Goal: Task Accomplishment & Management: Manage account settings

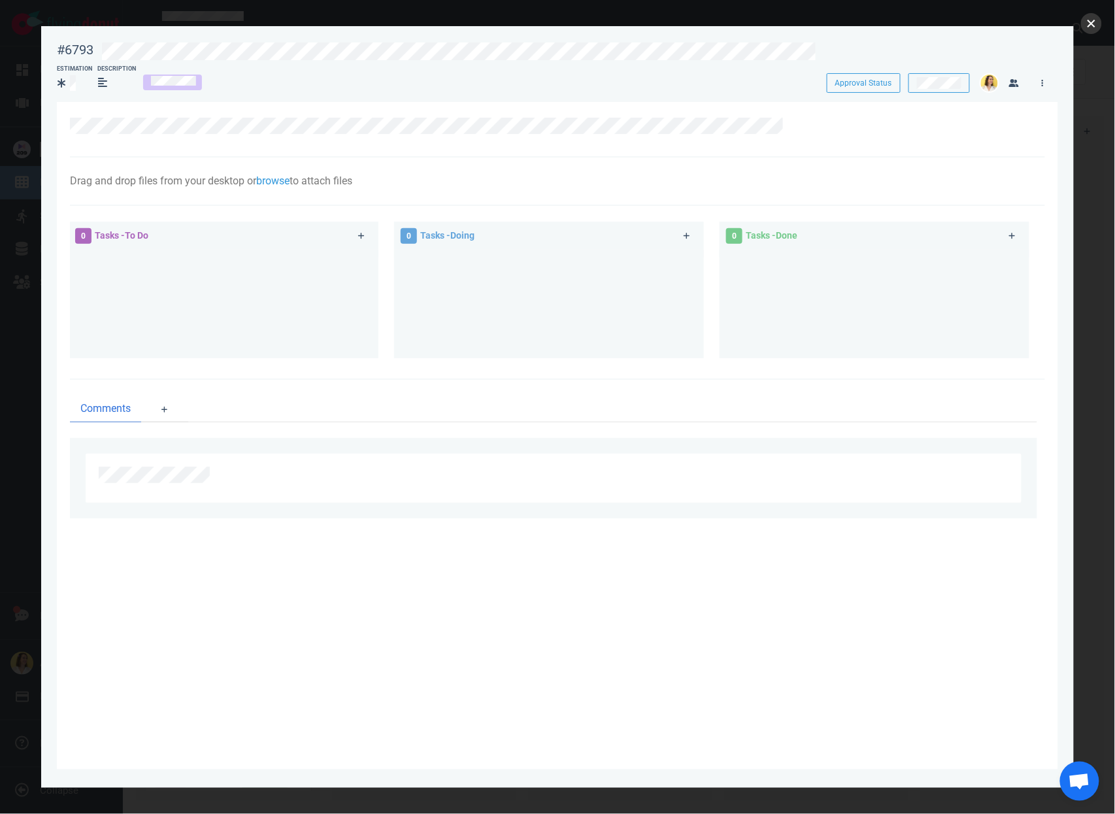
click at [1095, 26] on button "close" at bounding box center [1091, 23] width 21 height 21
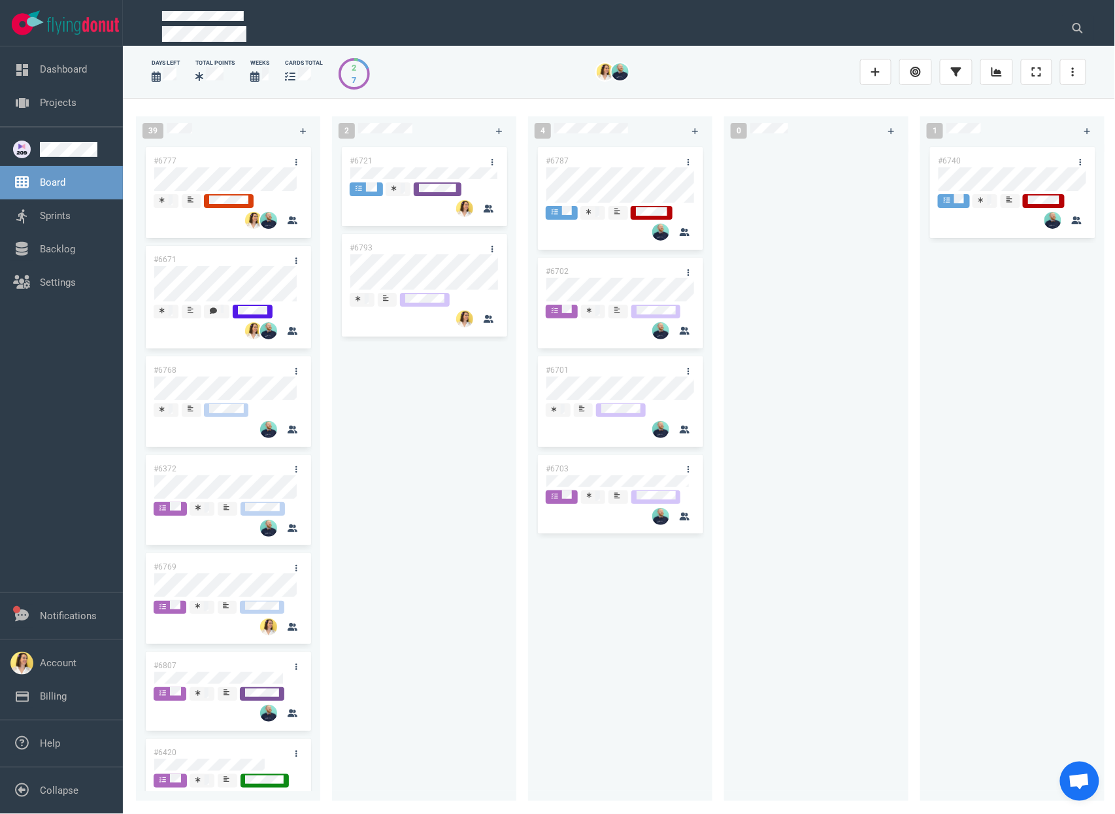
click at [452, 443] on div "#6721 #6793" at bounding box center [424, 464] width 169 height 641
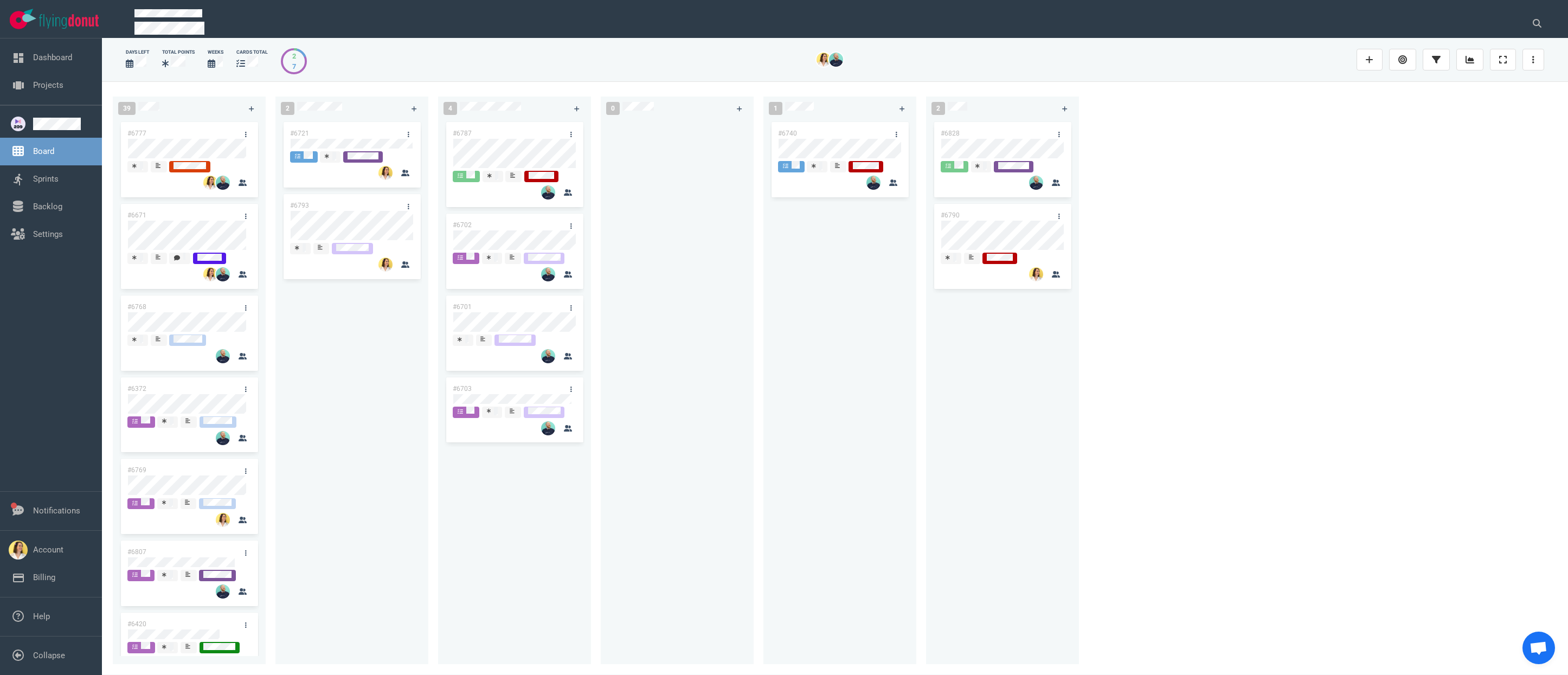
click at [363, 475] on div "#6721 #6793" at bounding box center [352, 385] width 140 height 532
click at [924, 158] on div "39 #6777 #6671 #6768 #6372 #6769 #6807 #6420 #6746 #6227 #6646 #6645 2 #6721 #6…" at bounding box center [835, 377] width 1466 height 593
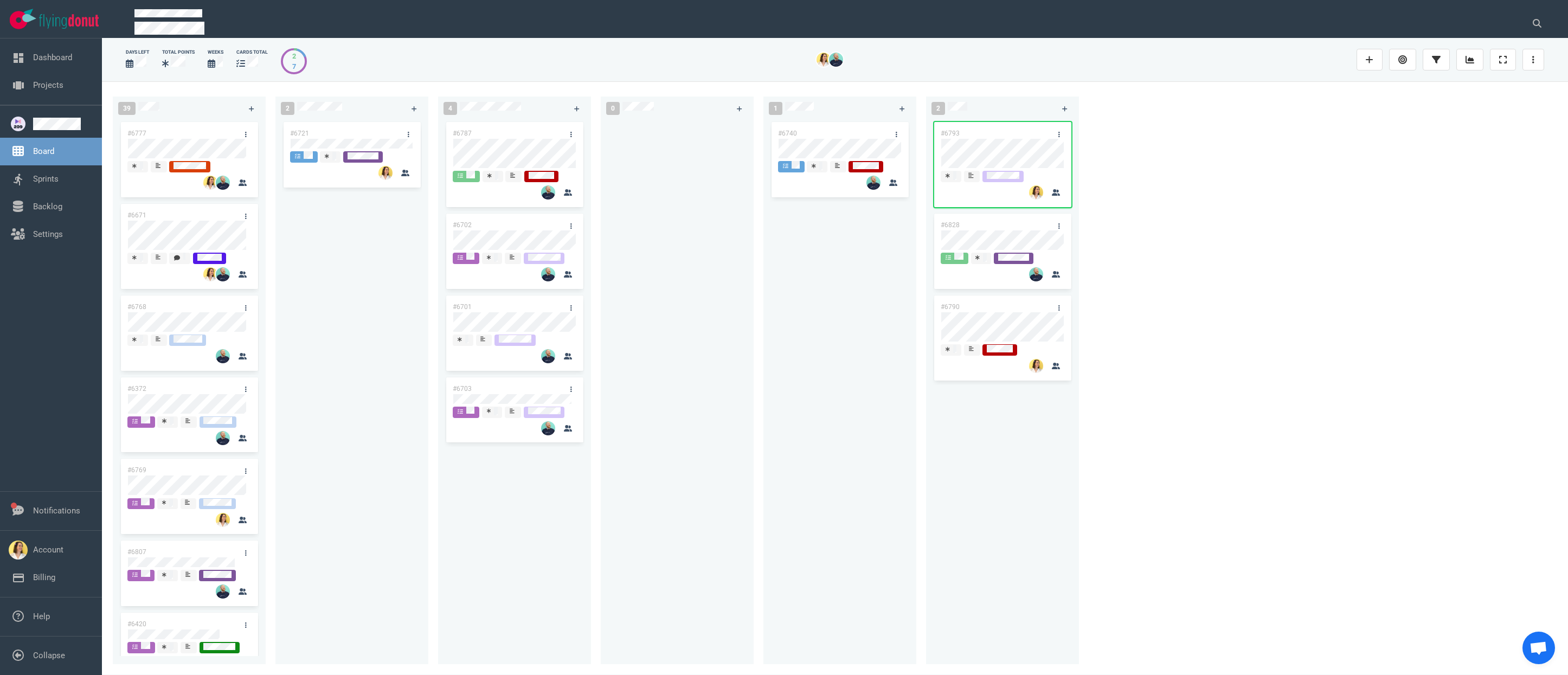
click at [738, 370] on div at bounding box center [677, 385] width 140 height 532
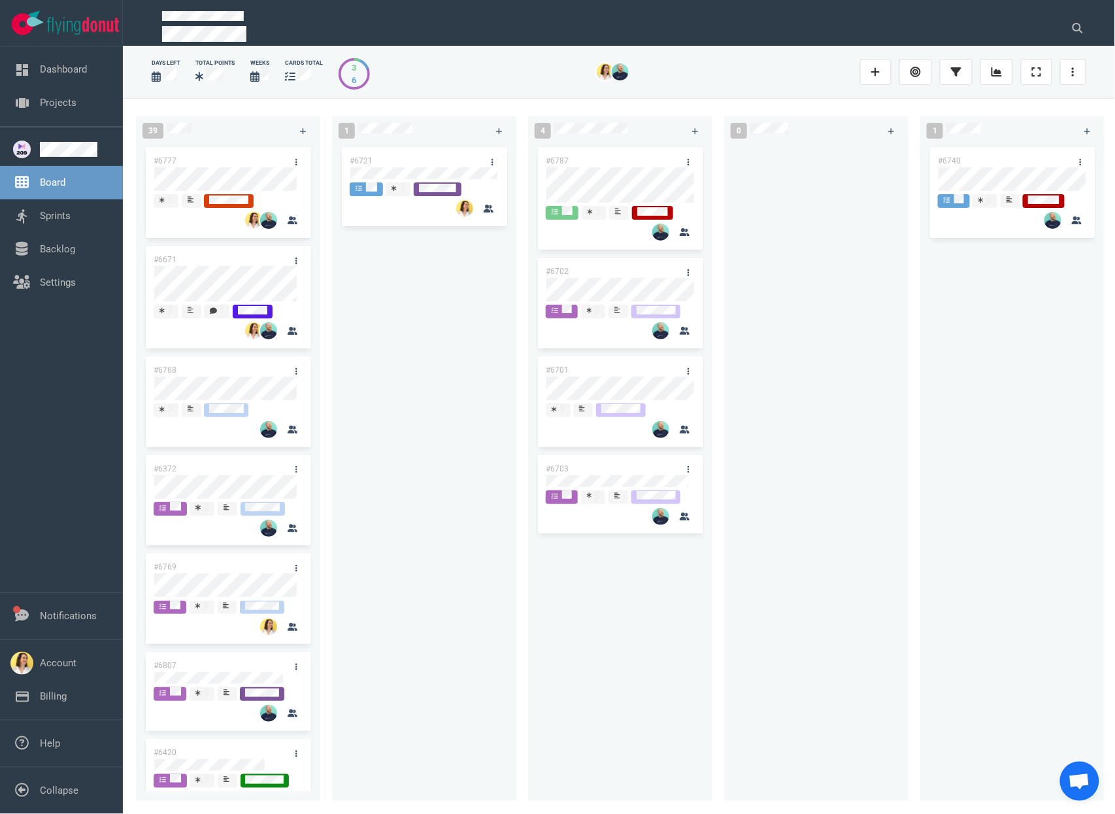
click at [611, 271] on div "#6702" at bounding box center [608, 271] width 140 height 27
click at [611, 273] on div "#6702" at bounding box center [608, 271] width 140 height 27
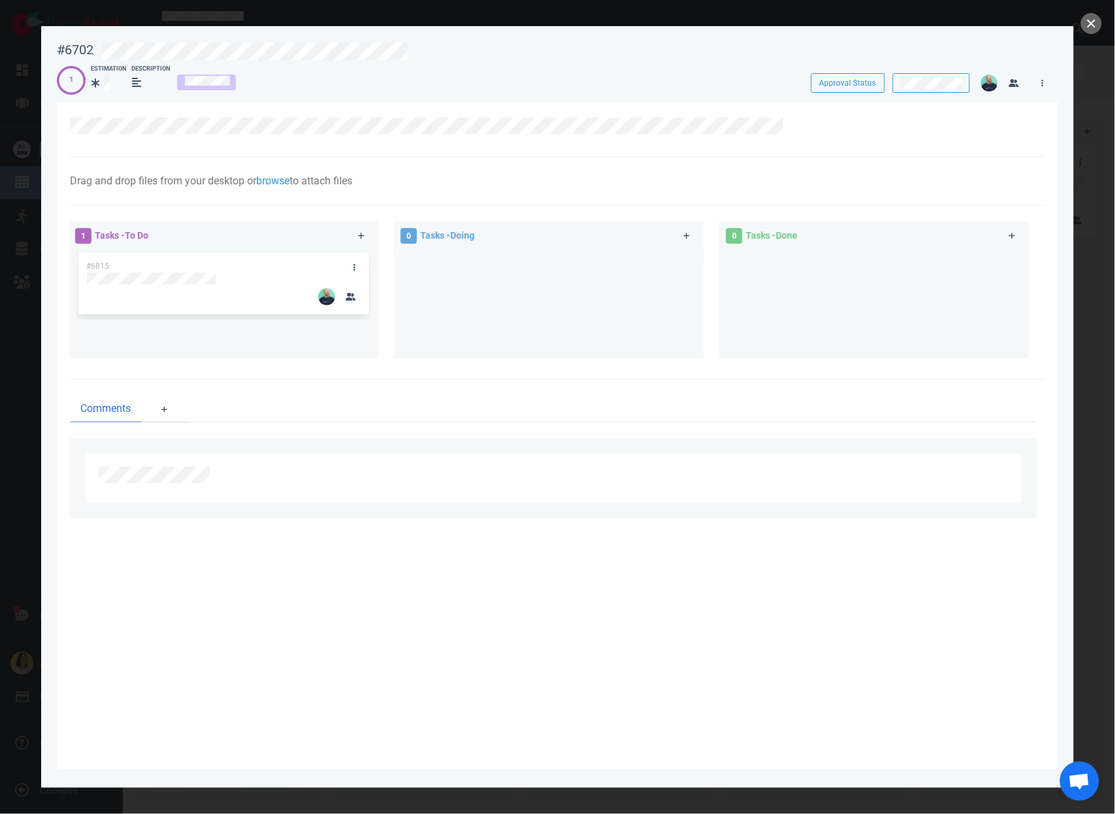
click at [435, 567] on section "Drag and drop files from your desktop or browse to attach files Attach Files Co…" at bounding box center [557, 435] width 1001 height 667
click at [1090, 26] on button "close" at bounding box center [1091, 23] width 21 height 21
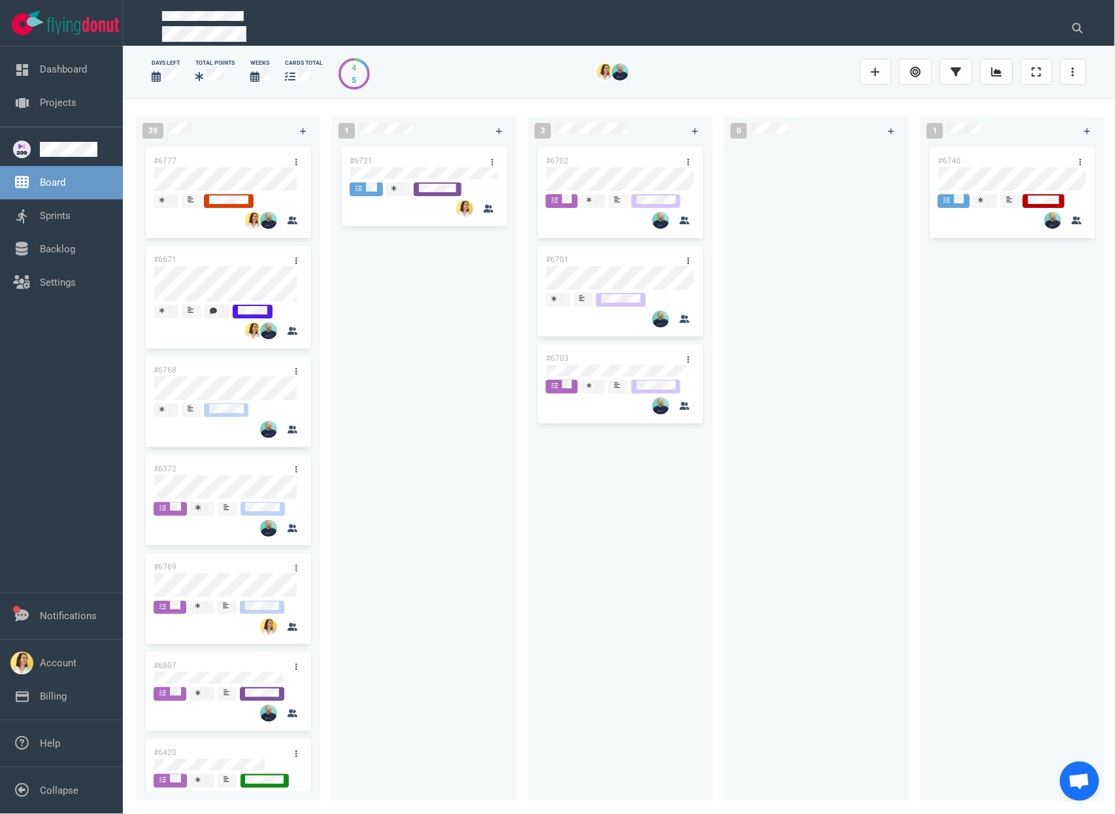
click at [449, 626] on div "#6721" at bounding box center [424, 464] width 169 height 641
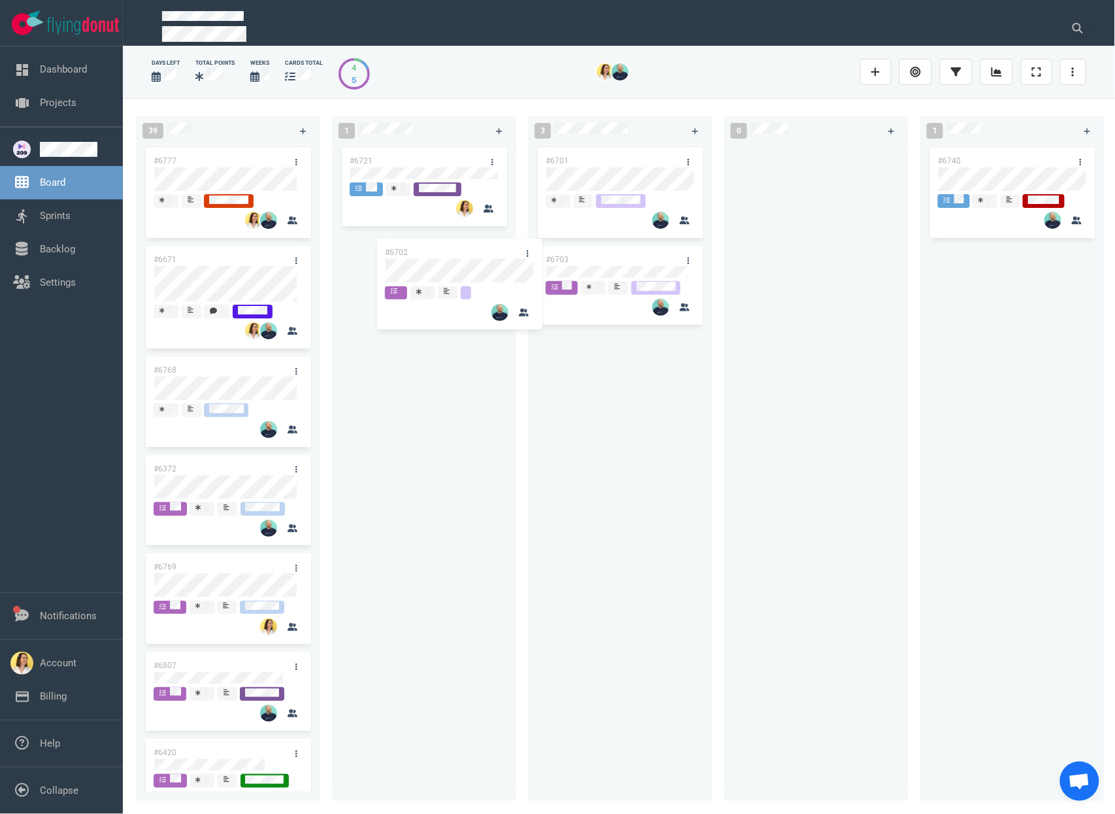
drag, startPoint x: 624, startPoint y: 167, endPoint x: 433, endPoint y: 291, distance: 227.2
click at [433, 291] on div "39 #6777 #6671 #6768 #6372 #6769 #6807 #6420 #6746 #6227 #6646 #6645 1 #6721 3 …" at bounding box center [619, 455] width 992 height 715
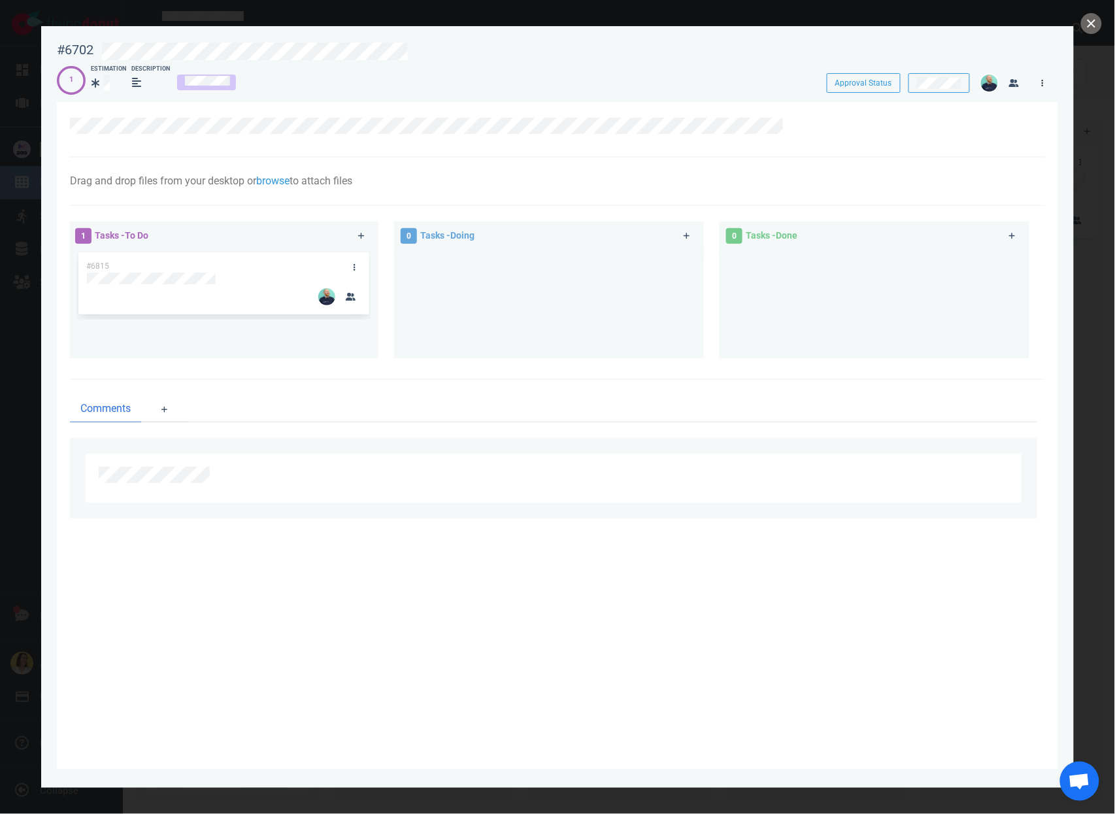
click at [1050, 77] on link at bounding box center [1042, 83] width 21 height 16
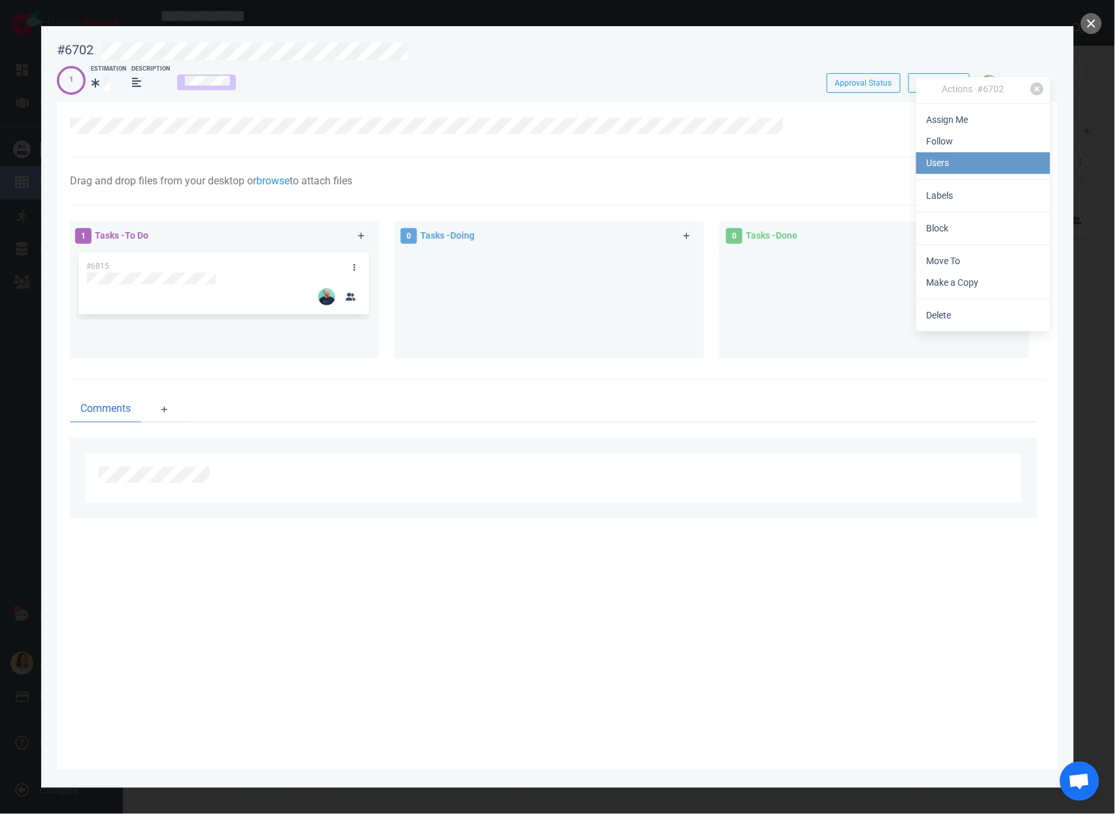
click at [984, 155] on link "Users" at bounding box center [983, 163] width 134 height 22
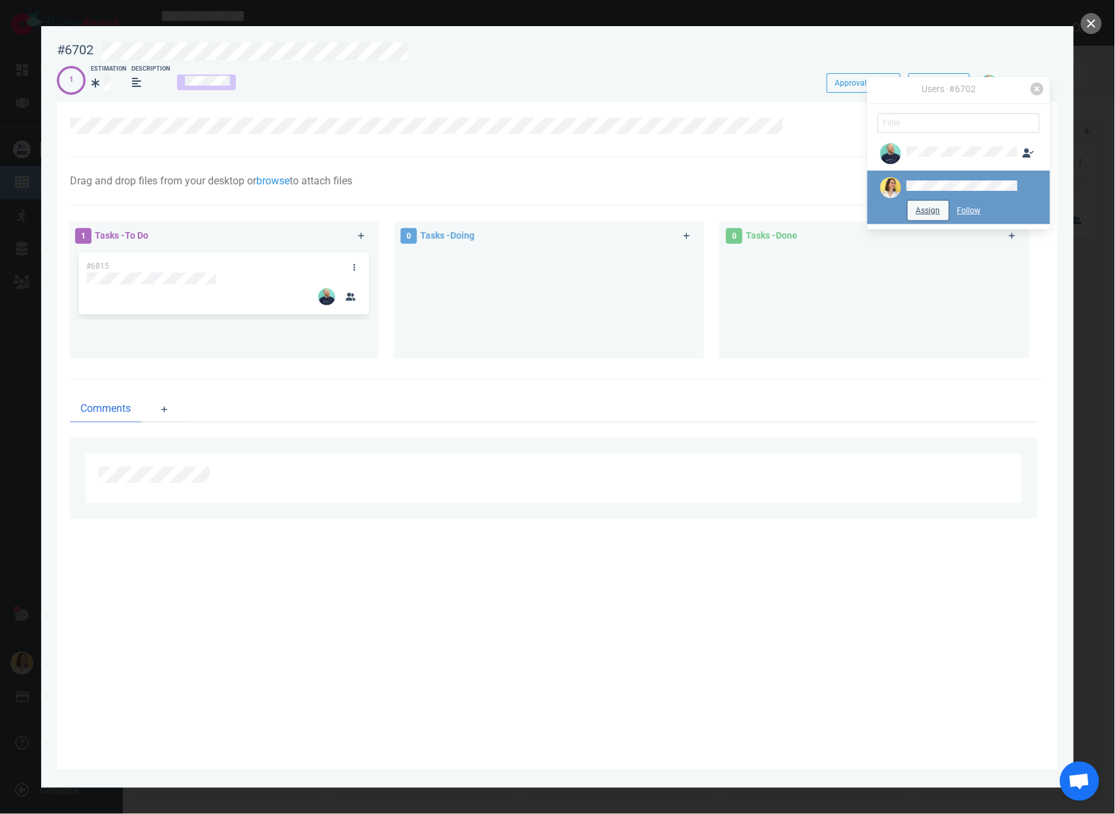
click at [929, 216] on button "Assign" at bounding box center [928, 211] width 41 height 20
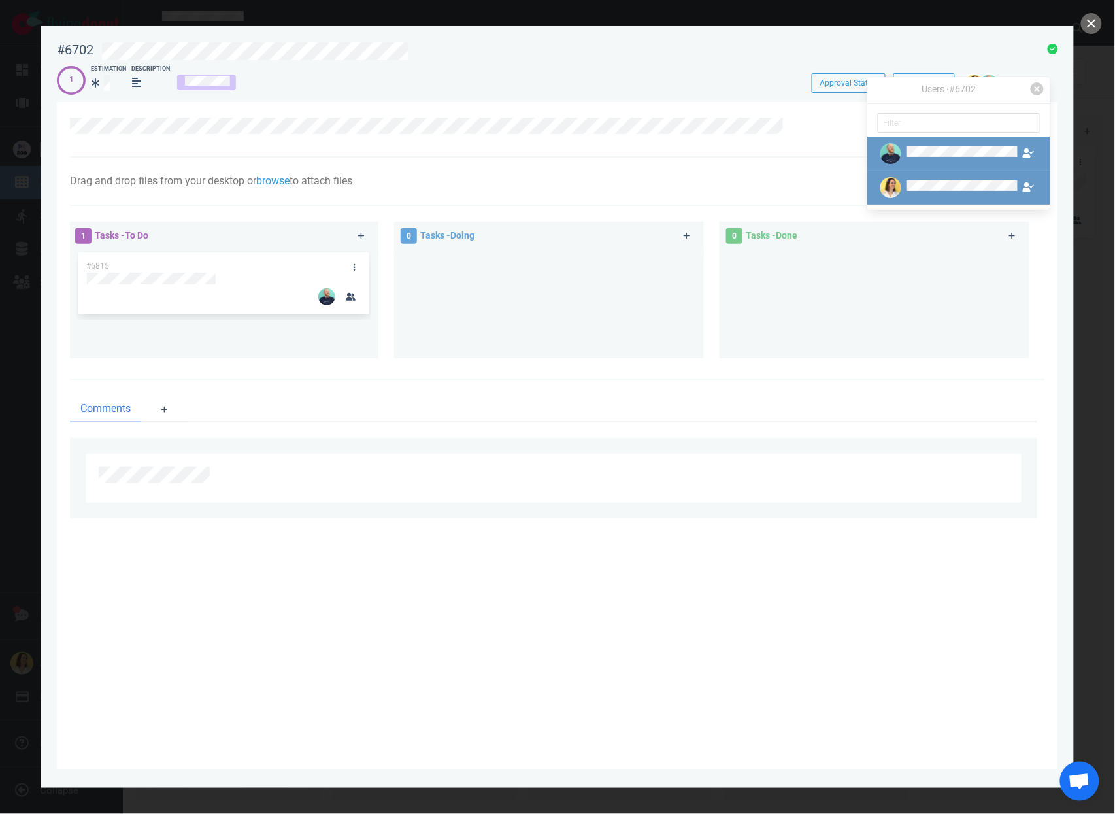
click at [974, 146] on div at bounding box center [948, 153] width 141 height 21
click at [938, 179] on button "Unassign" at bounding box center [928, 177] width 50 height 20
click at [1097, 22] on button "close" at bounding box center [1091, 23] width 21 height 21
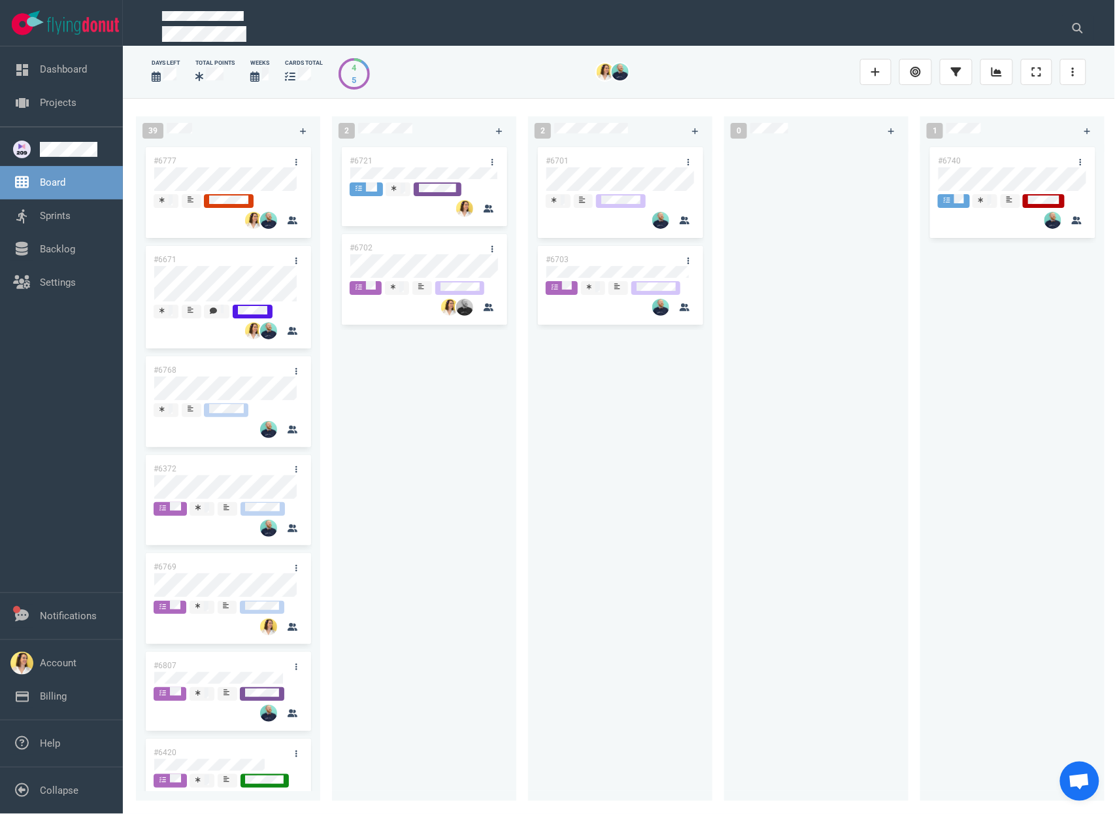
click at [419, 244] on div "#6702" at bounding box center [412, 247] width 140 height 27
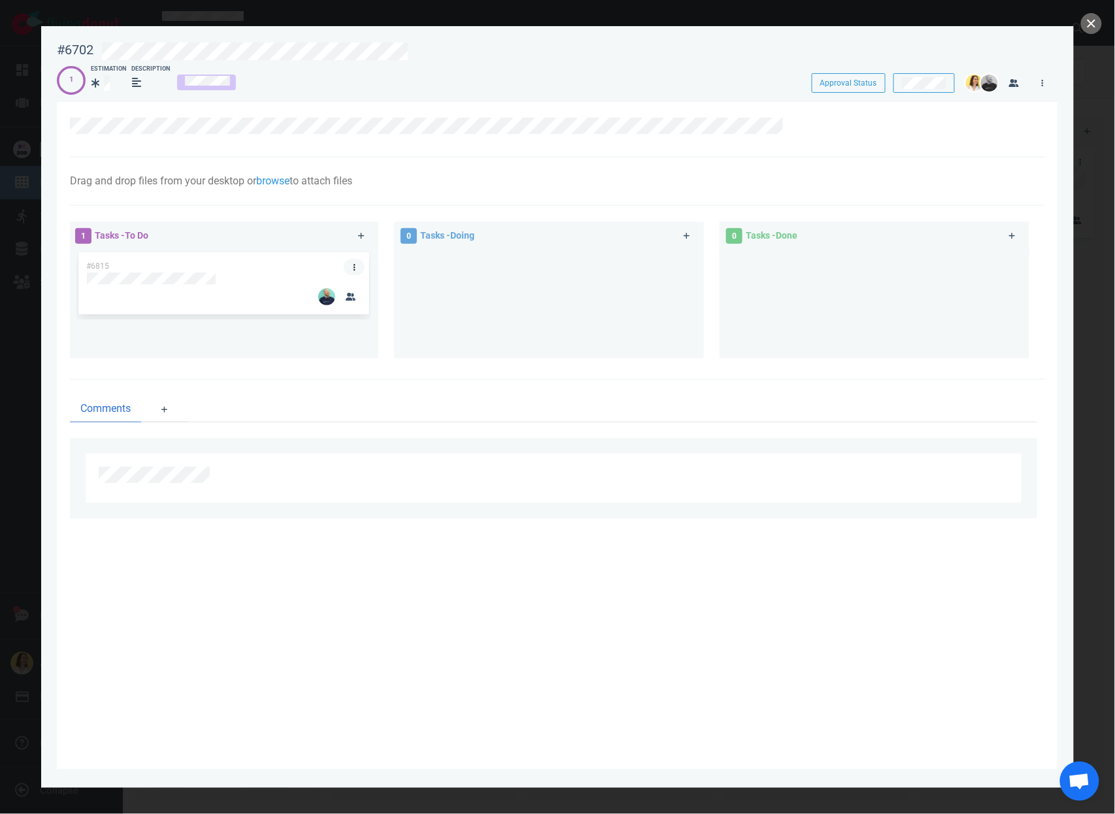
click at [353, 260] on link at bounding box center [354, 267] width 21 height 16
click at [469, 300] on link "Assign Me" at bounding box center [420, 303] width 134 height 22
click at [358, 262] on link at bounding box center [354, 267] width 21 height 16
click at [384, 329] on link "Users" at bounding box center [425, 327] width 134 height 22
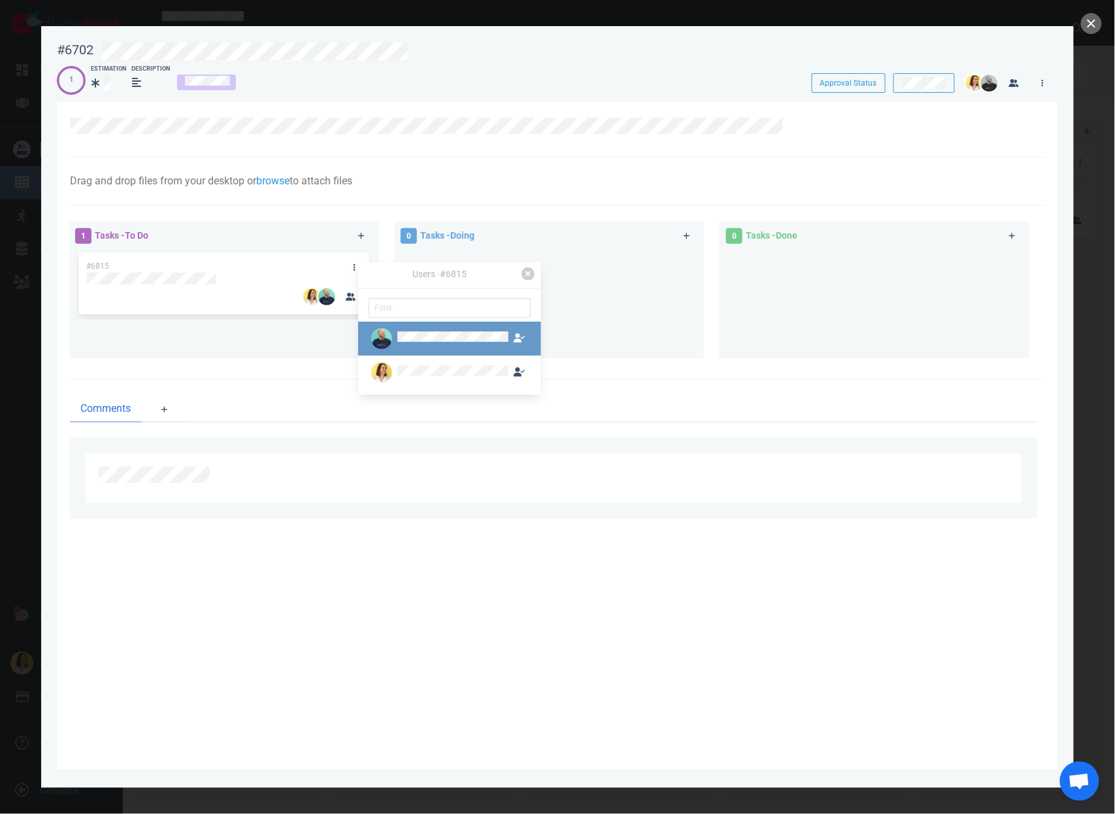
click at [390, 338] on img at bounding box center [381, 338] width 21 height 21
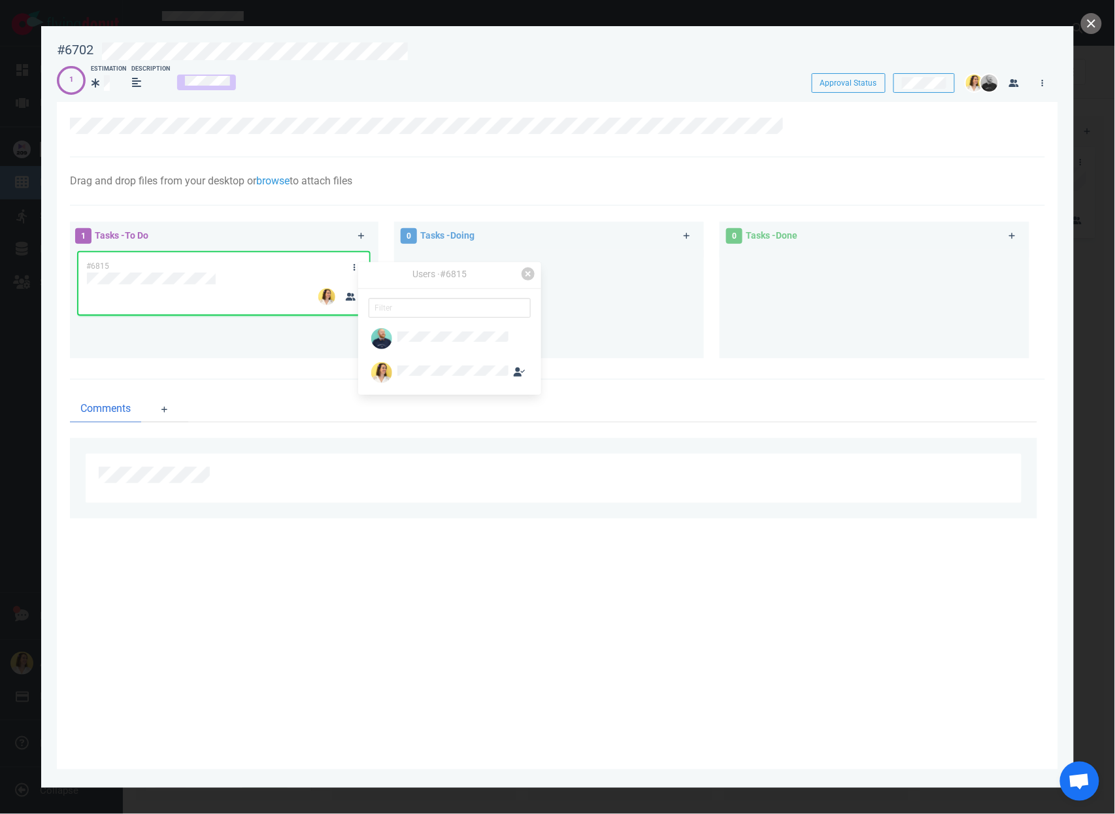
click at [638, 318] on div at bounding box center [549, 299] width 294 height 98
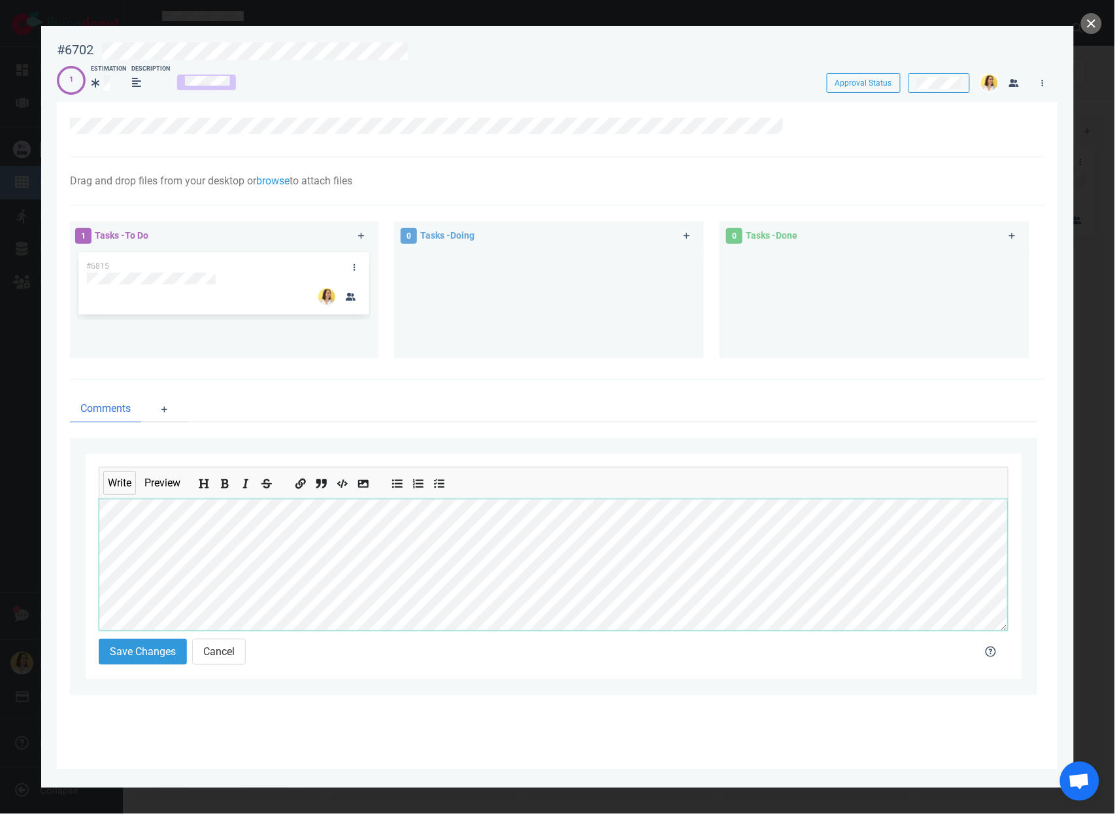
click at [83, 494] on div "Write Preview Save Changes Cancel" at bounding box center [553, 566] width 967 height 257
click at [103, 476] on div "Write Preview" at bounding box center [554, 549] width 910 height 164
click at [211, 642] on button "Cancel" at bounding box center [219, 652] width 54 height 26
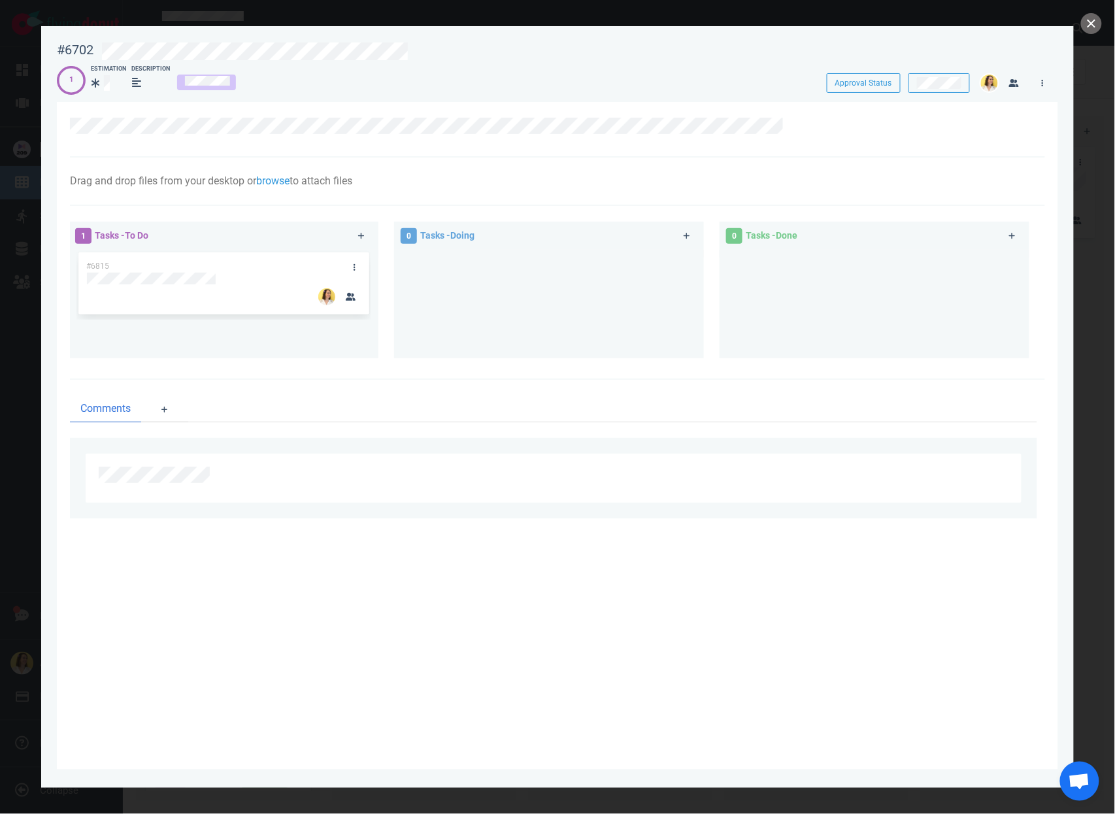
click at [269, 477] on div at bounding box center [550, 475] width 903 height 16
click at [437, 315] on div at bounding box center [549, 299] width 294 height 98
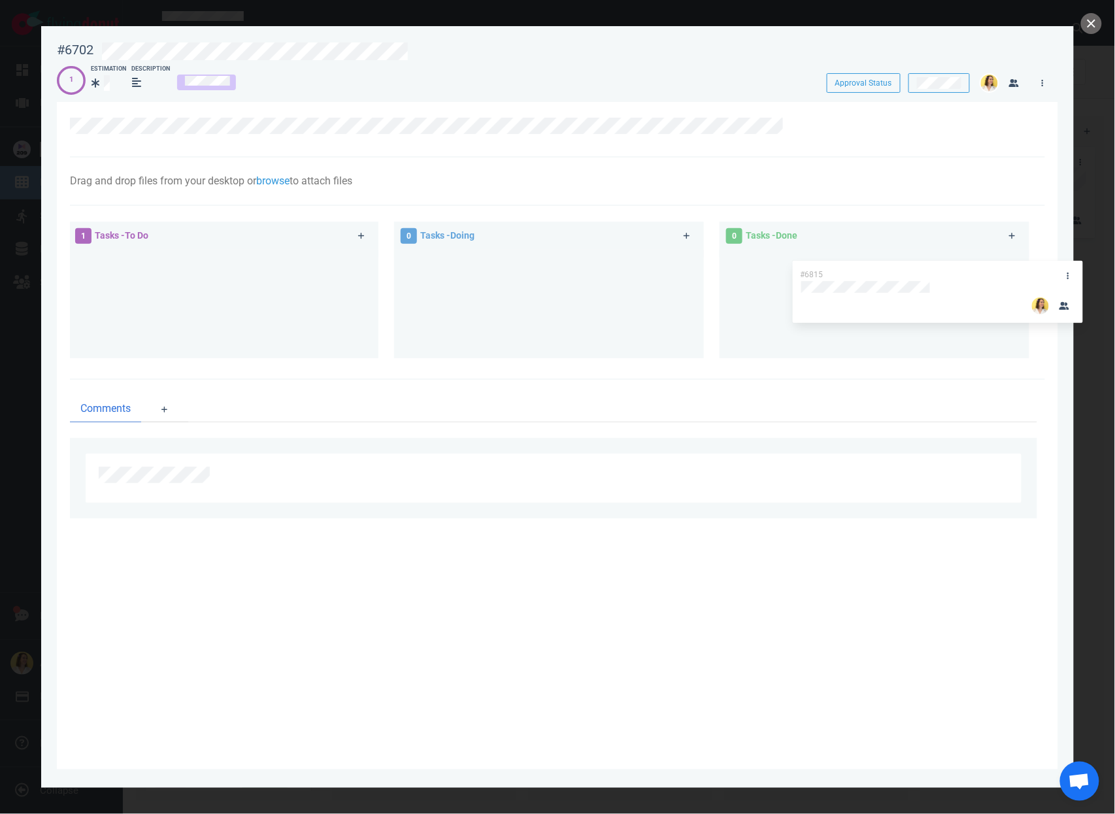
drag, startPoint x: 256, startPoint y: 252, endPoint x: 969, endPoint y: 261, distance: 713.8
click at [969, 261] on div "1 Tasks - To Do #6815 #6815 0 Tasks - Doing 0 Tasks - Done" at bounding box center [553, 292] width 983 height 157
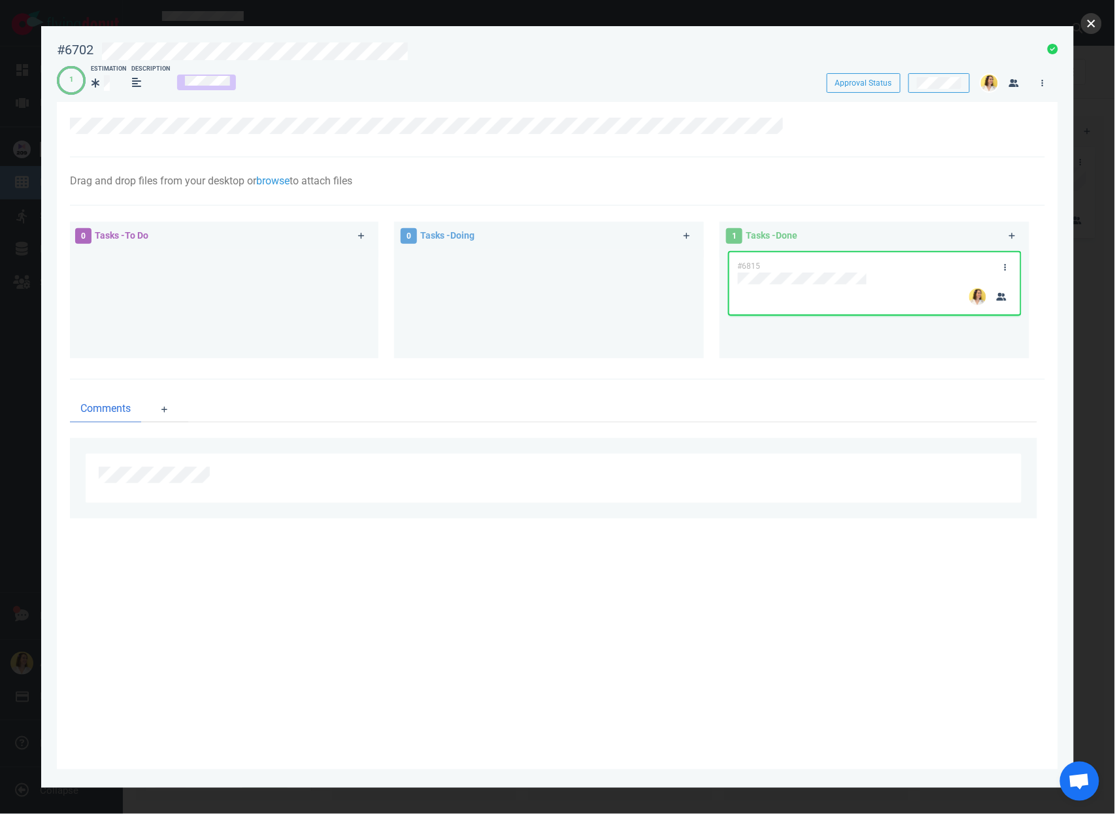
click at [1099, 30] on button "close" at bounding box center [1091, 23] width 21 height 21
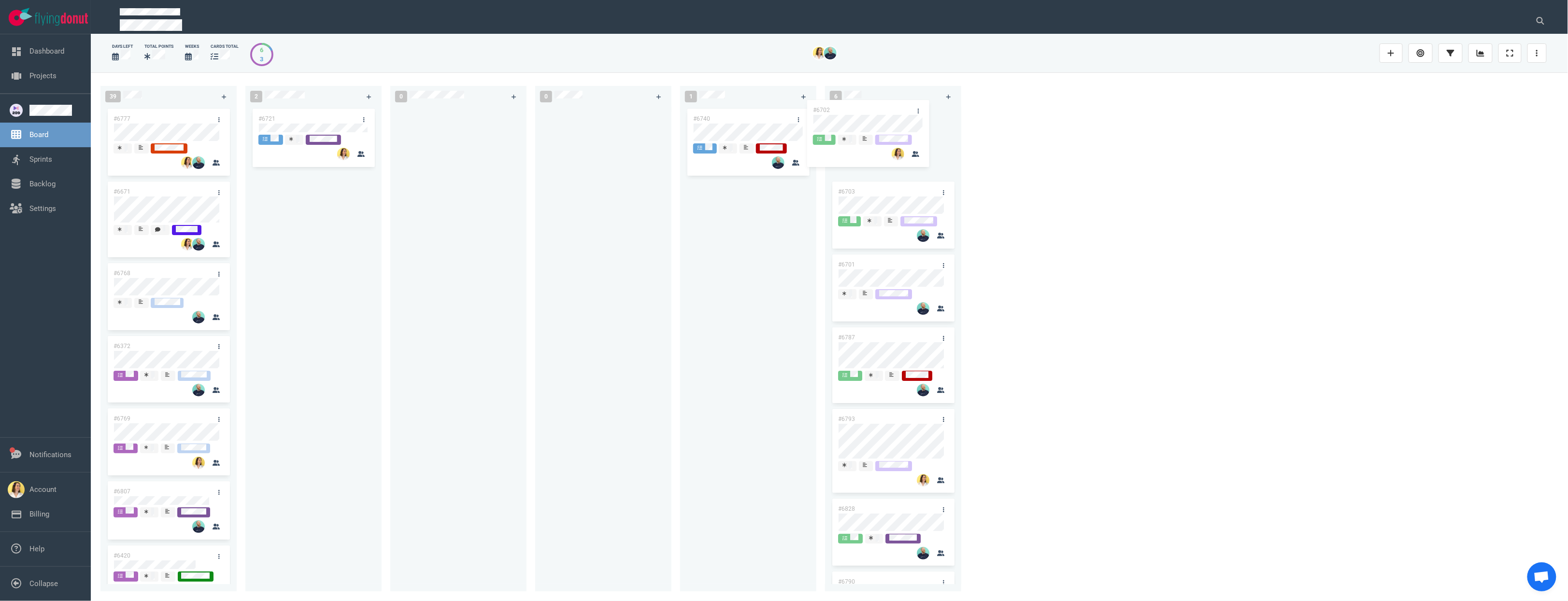
click at [823, 119] on div "39 #6777 #6671 #6768 #6372 #6769 #6807 #6420 #6746 #6227 #6646 #6645 2 #6721 #6…" at bounding box center [829, 336] width 1477 height 528
